Goal: Check status

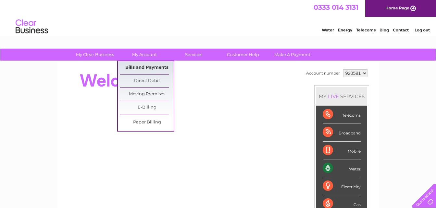
click at [141, 69] on link "Bills and Payments" at bounding box center [147, 67] width 54 height 13
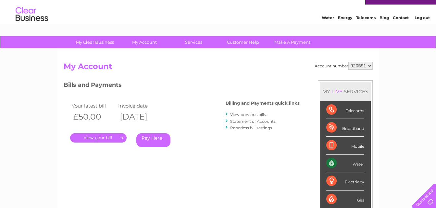
scroll to position [32, 0]
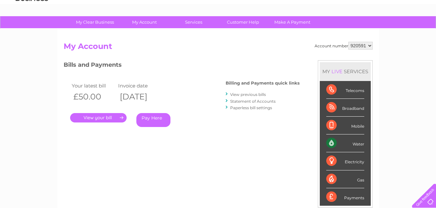
click at [103, 119] on link "." at bounding box center [98, 117] width 56 height 9
